Goal: Information Seeking & Learning: Learn about a topic

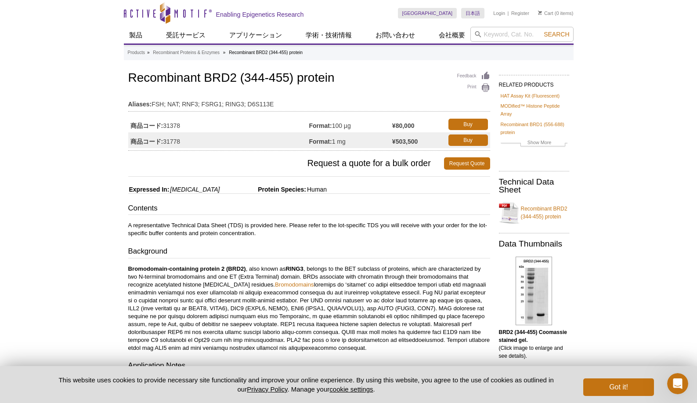
click at [502, 35] on input "search" at bounding box center [522, 34] width 103 height 15
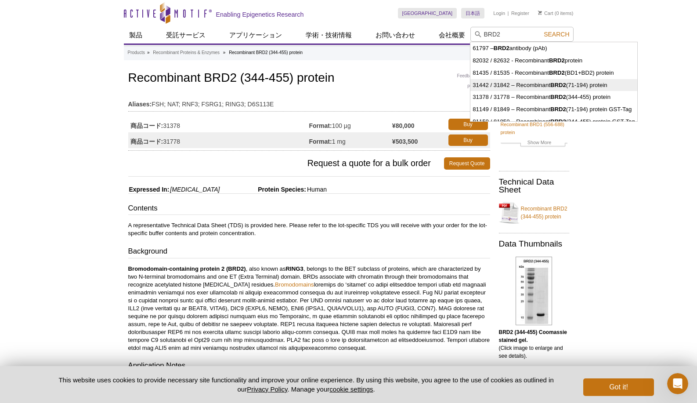
click at [590, 85] on li "31442 / 31842 – Recombinant BRD2 (71-194) protein" at bounding box center [554, 85] width 167 height 12
type input "31442 / 31842 – Recombinant BRD2 (71-194) protein"
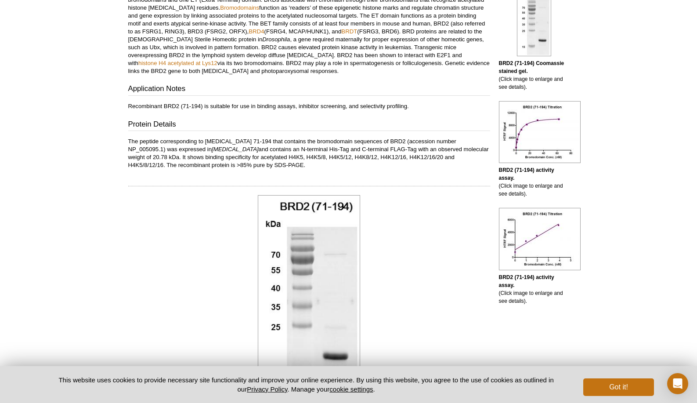
scroll to position [284, 0]
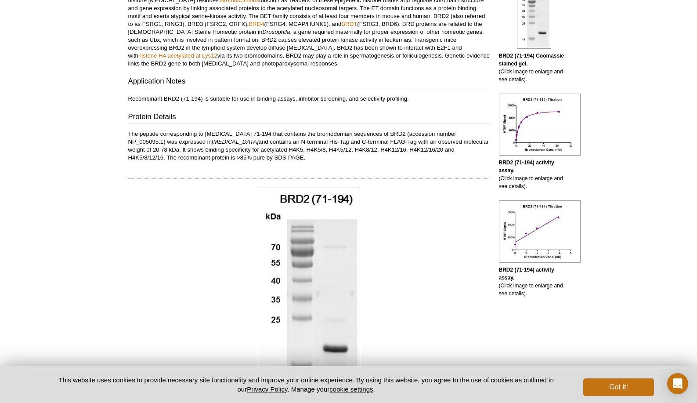
click at [85, 51] on div "Active Motif Logo Enabling Epigenetics Research 0 Search Skip to content Active…" at bounding box center [348, 293] width 697 height 1155
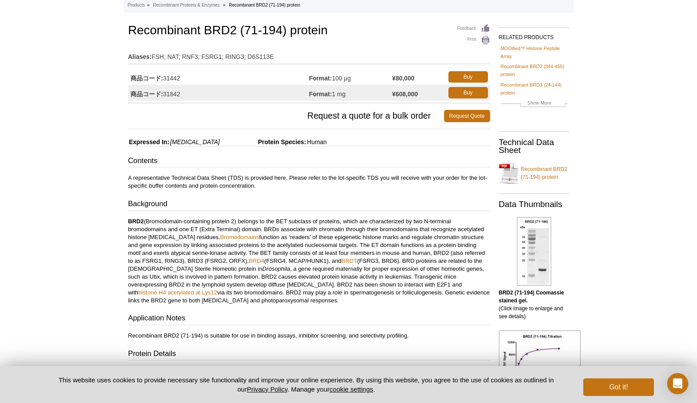
scroll to position [98, 0]
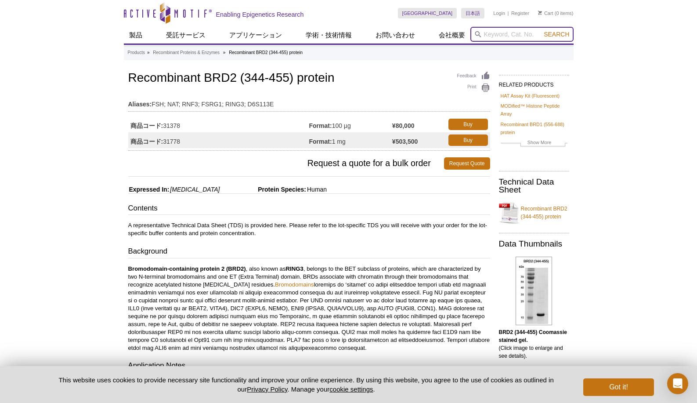
click at [515, 29] on input "search" at bounding box center [522, 34] width 103 height 15
